Goal: Find specific page/section: Find specific page/section

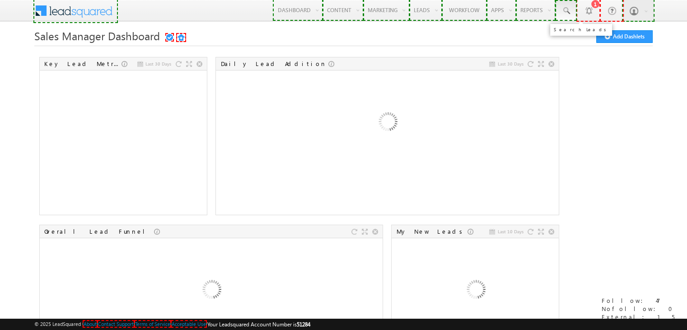
click at [566, 14] on span at bounding box center [566, 10] width 9 height 9
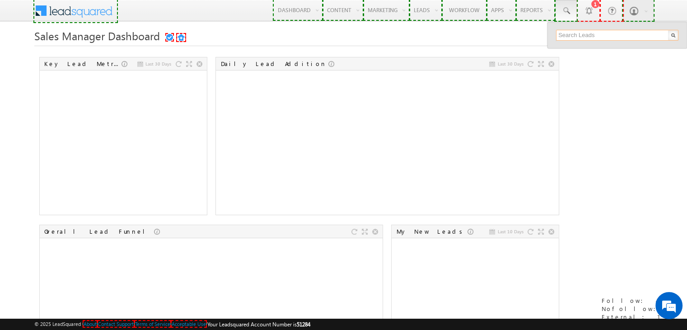
paste input "2245567780"
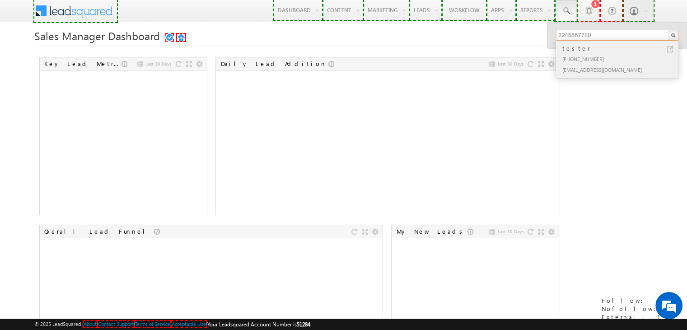
type input "2245567780"
click at [585, 61] on div "[PHONE_NUMBER]" at bounding box center [621, 58] width 121 height 11
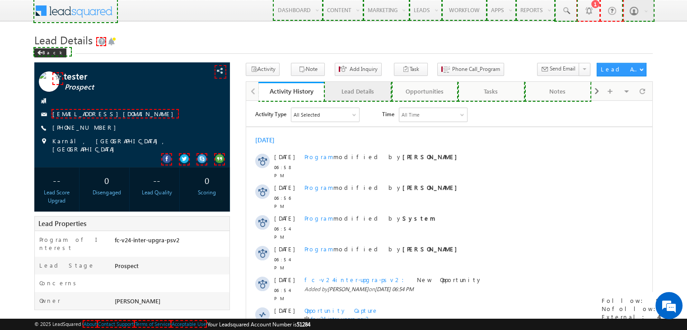
click at [362, 98] on link "Lead Details" at bounding box center [358, 91] width 66 height 19
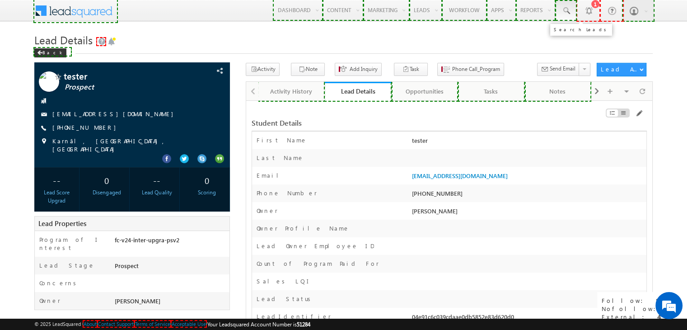
click at [569, 13] on span at bounding box center [566, 10] width 9 height 9
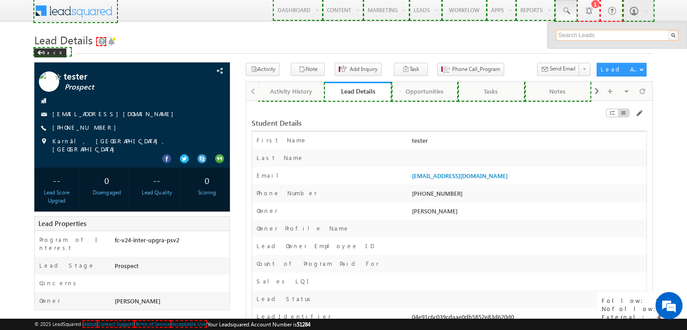
paste input "2245567781"
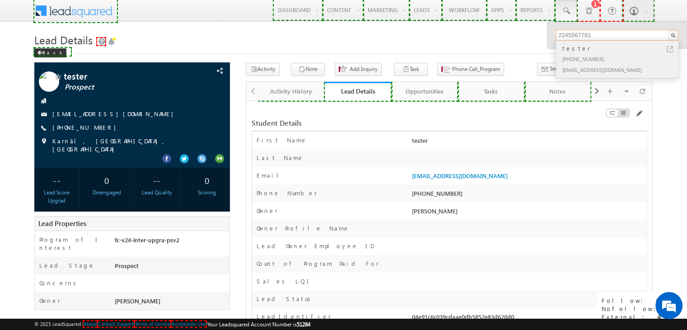
type input "2245567781"
click at [595, 60] on div "+91-2245567781" at bounding box center [621, 58] width 121 height 11
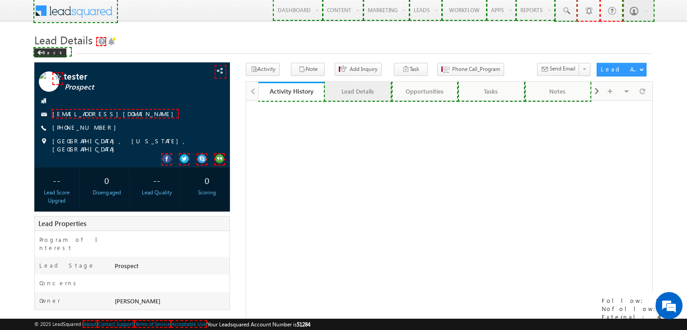
click at [352, 94] on div "Lead Details" at bounding box center [357, 91] width 51 height 11
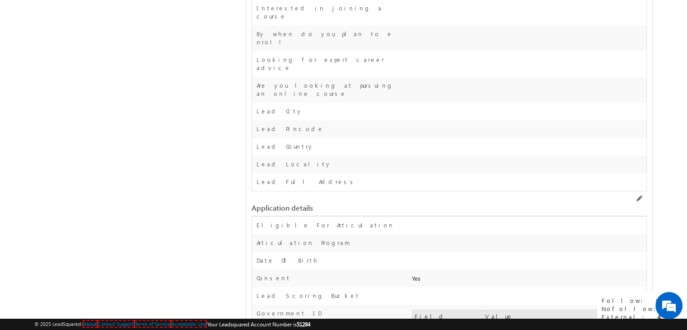
scroll to position [869, 0]
